Goal: Use online tool/utility

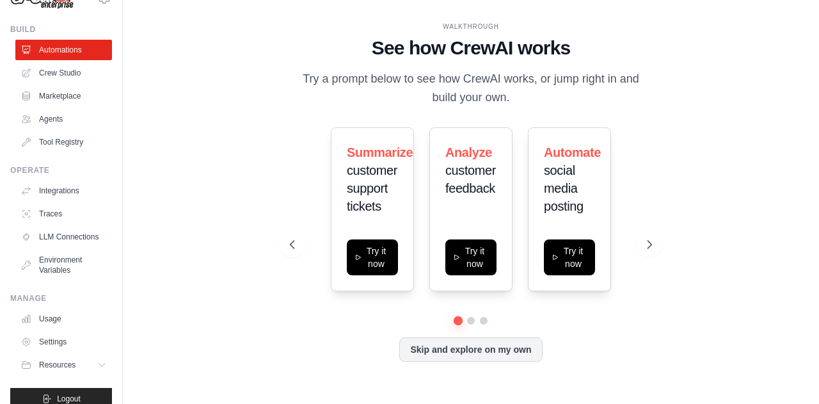
scroll to position [55, 0]
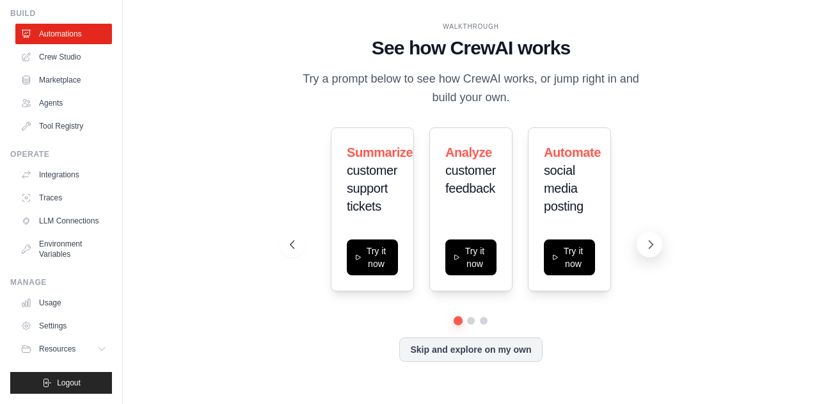
click at [646, 239] on icon at bounding box center [650, 244] width 13 height 13
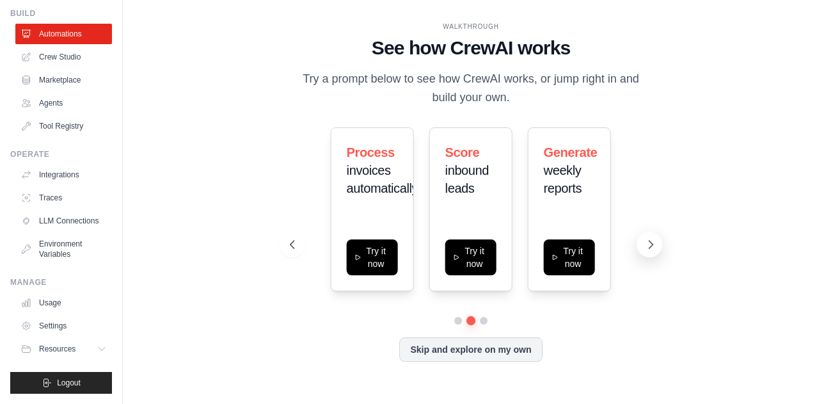
click at [646, 239] on icon at bounding box center [650, 244] width 13 height 13
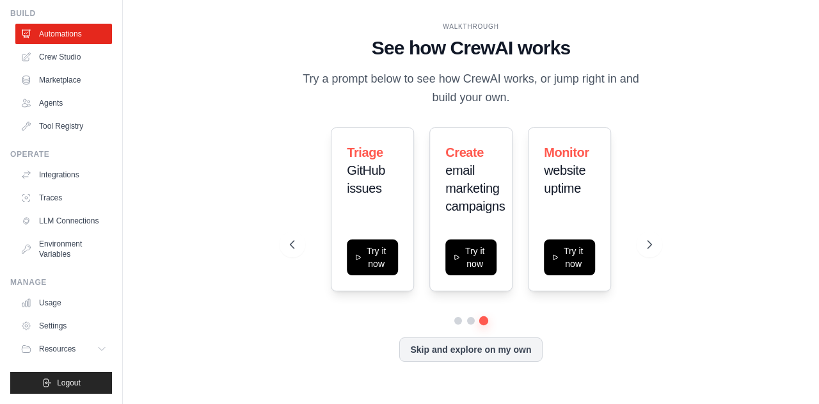
scroll to position [0, 0]
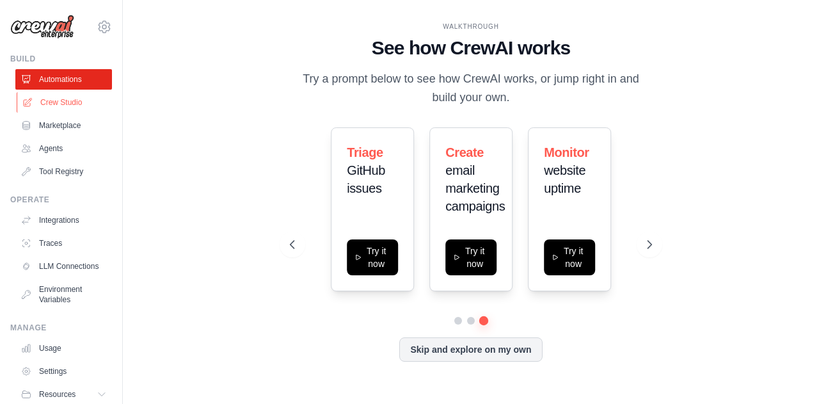
click at [34, 103] on link "Crew Studio" at bounding box center [65, 102] width 97 height 20
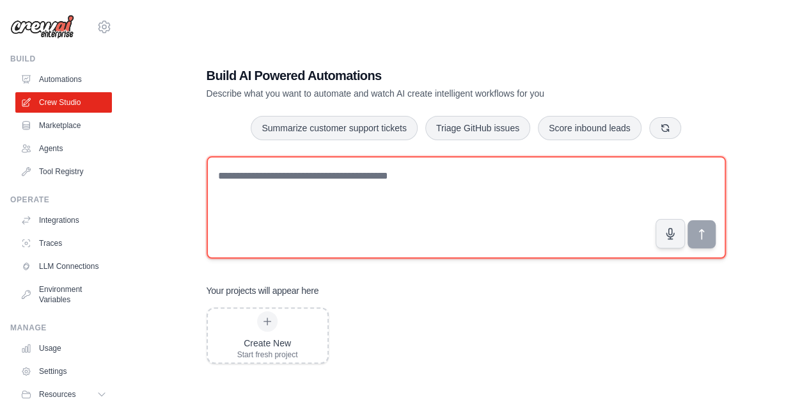
click at [389, 211] on textarea at bounding box center [467, 207] width 520 height 102
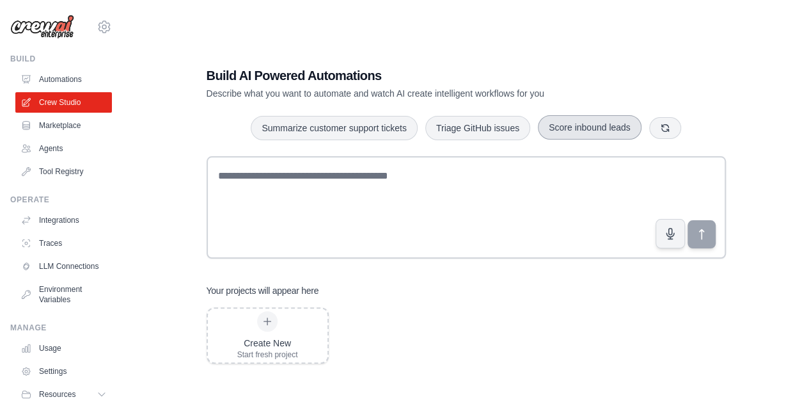
click at [595, 126] on button "Score inbound leads" at bounding box center [590, 127] width 104 height 24
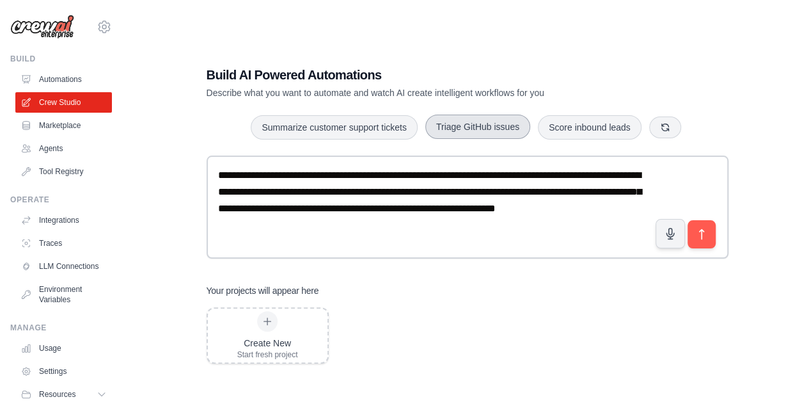
click at [476, 127] on button "Triage GitHub issues" at bounding box center [478, 127] width 105 height 24
